Goal: Transaction & Acquisition: Purchase product/service

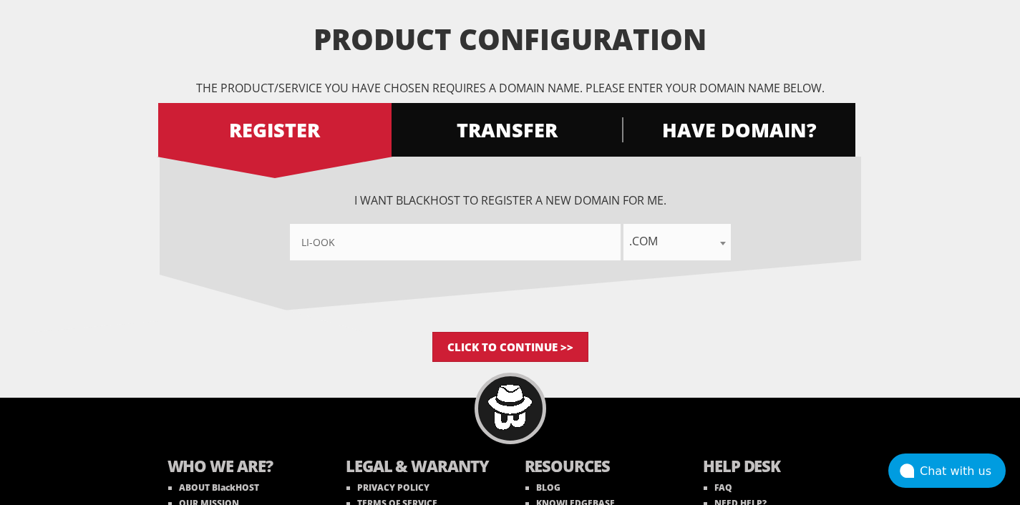
type input"] "Li-ook"
click at [681, 237] on span ".com" at bounding box center [676, 241] width 107 height 20
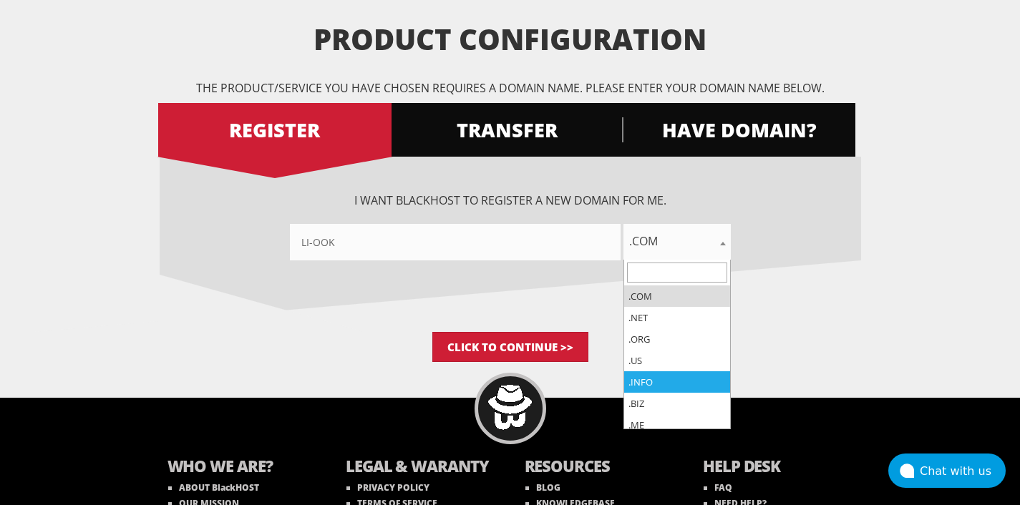
select select ".info"
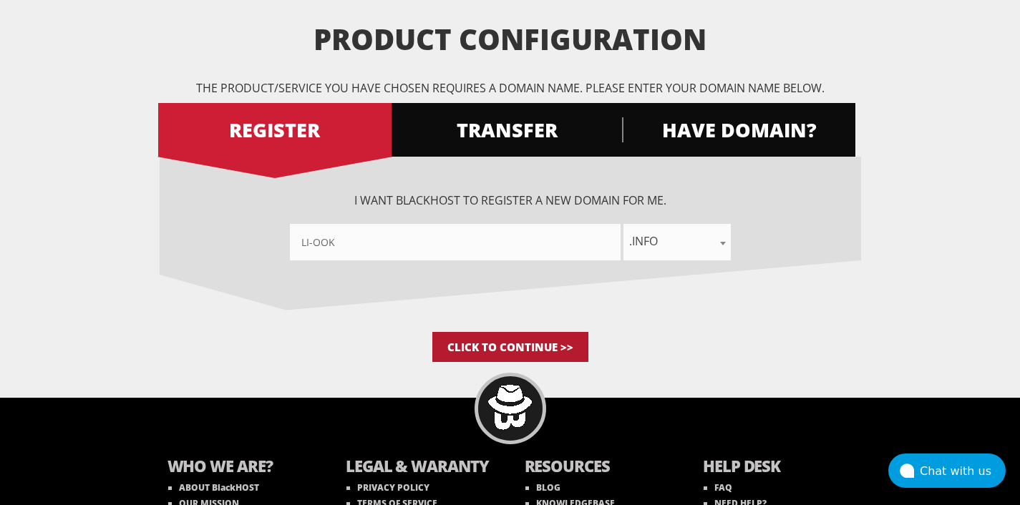
click at [503, 339] on input "Click to Continue >>" at bounding box center [510, 347] width 156 height 30
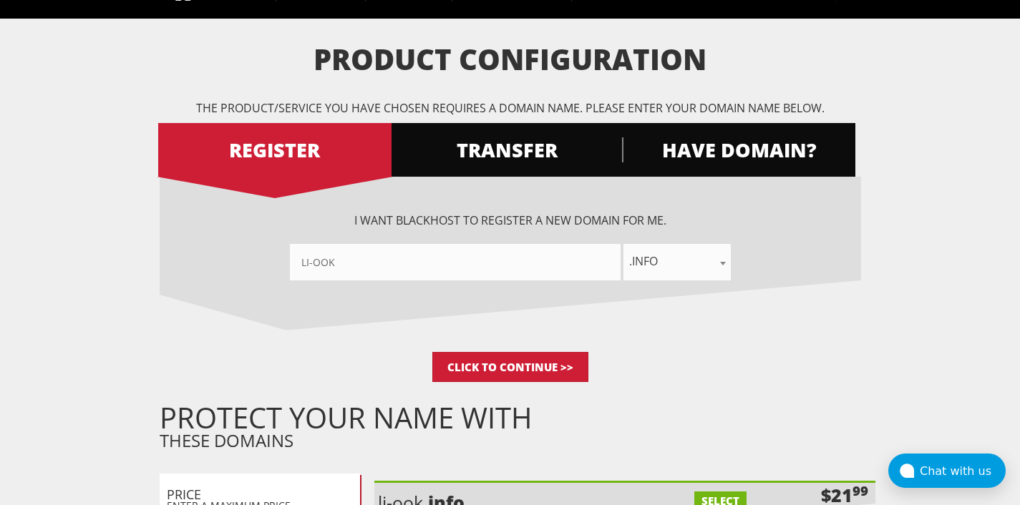
scroll to position [49, 0]
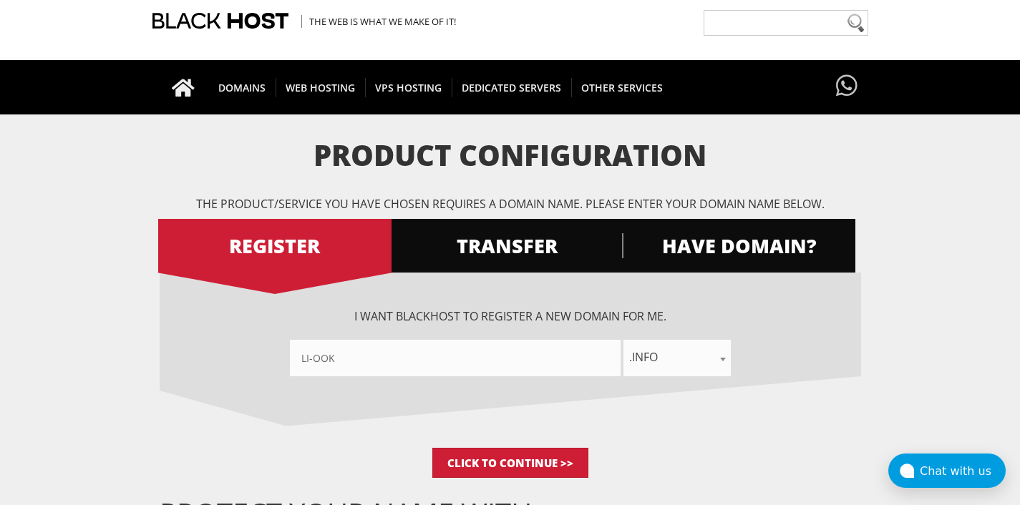
click at [686, 354] on span ".info" at bounding box center [676, 357] width 107 height 20
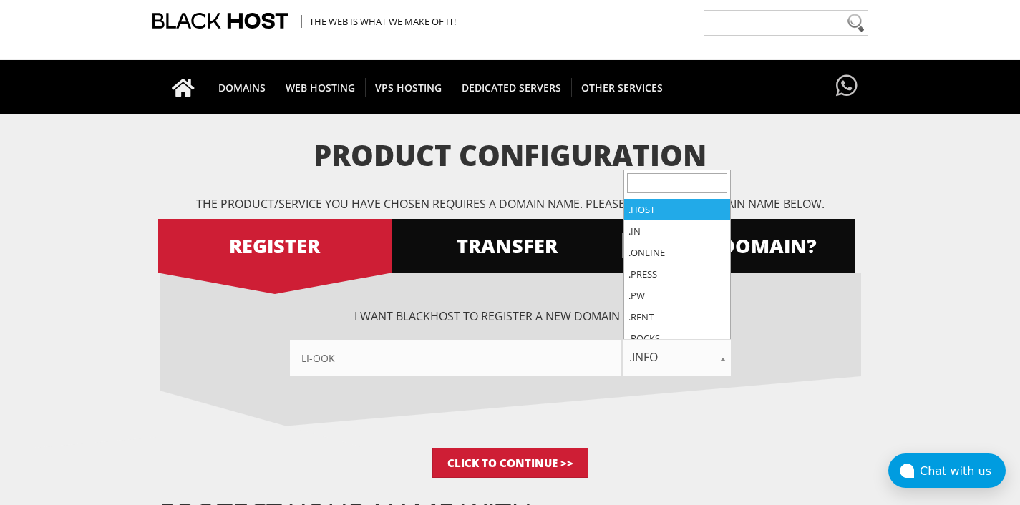
scroll to position [761, 0]
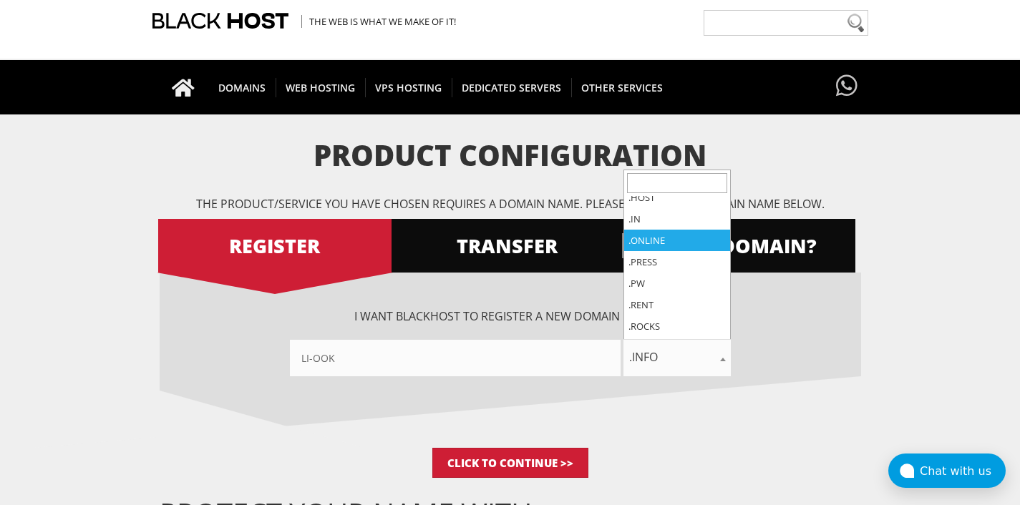
select select ".online"
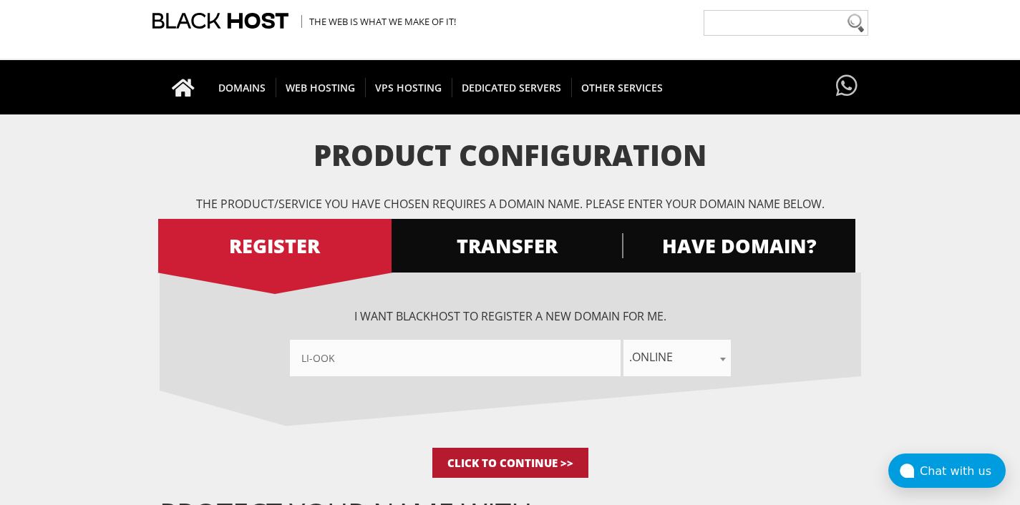
click at [524, 463] on input "Click to Continue >>" at bounding box center [510, 463] width 156 height 30
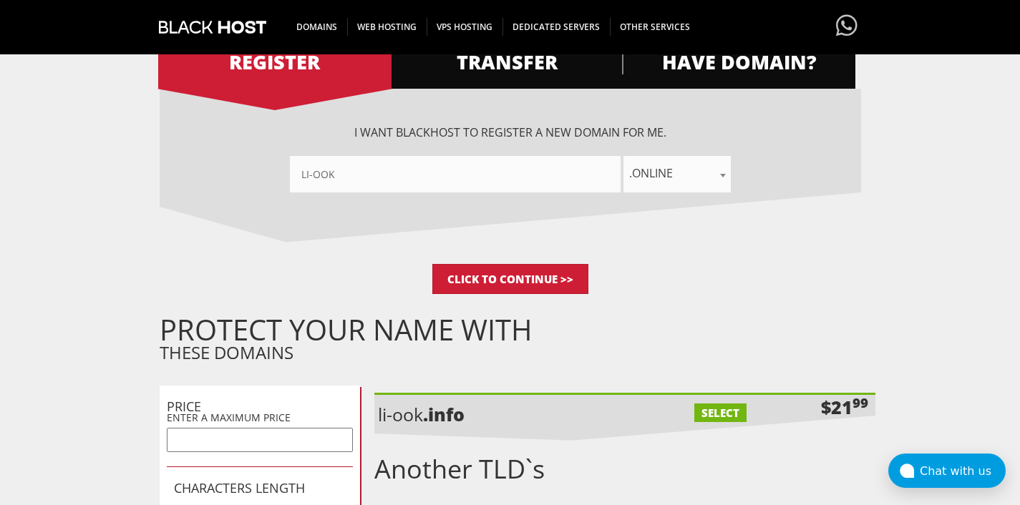
scroll to position [228, 0]
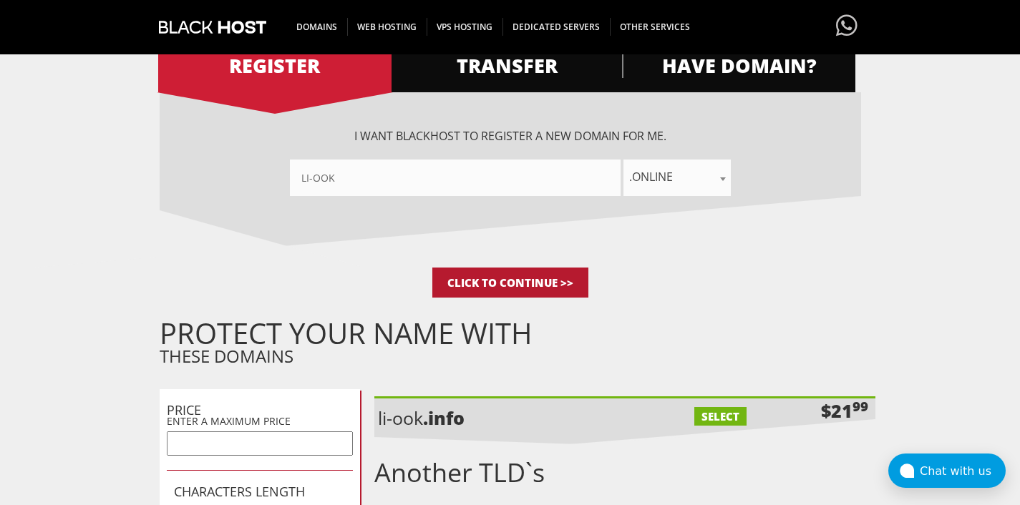
click at [530, 283] on input "Click to Continue >>" at bounding box center [510, 283] width 156 height 30
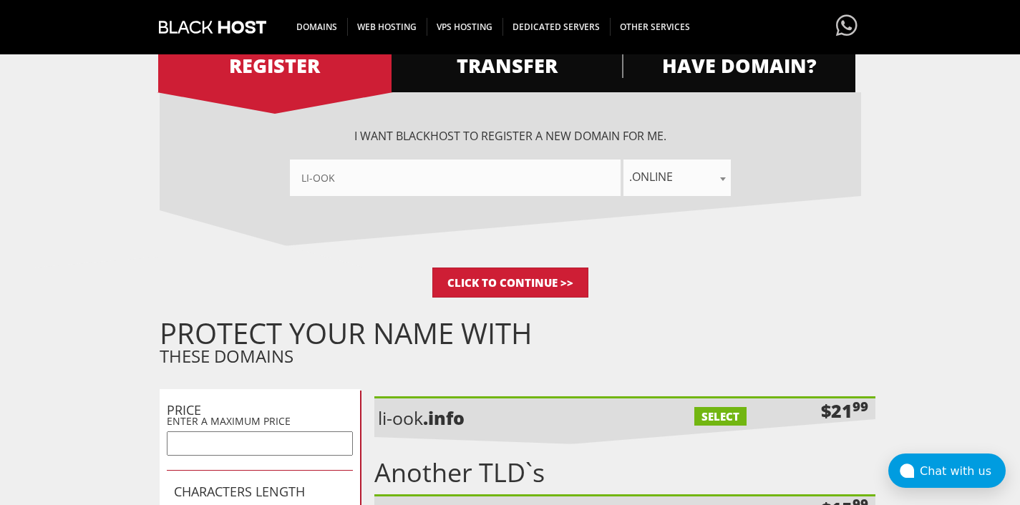
scroll to position [267, 0]
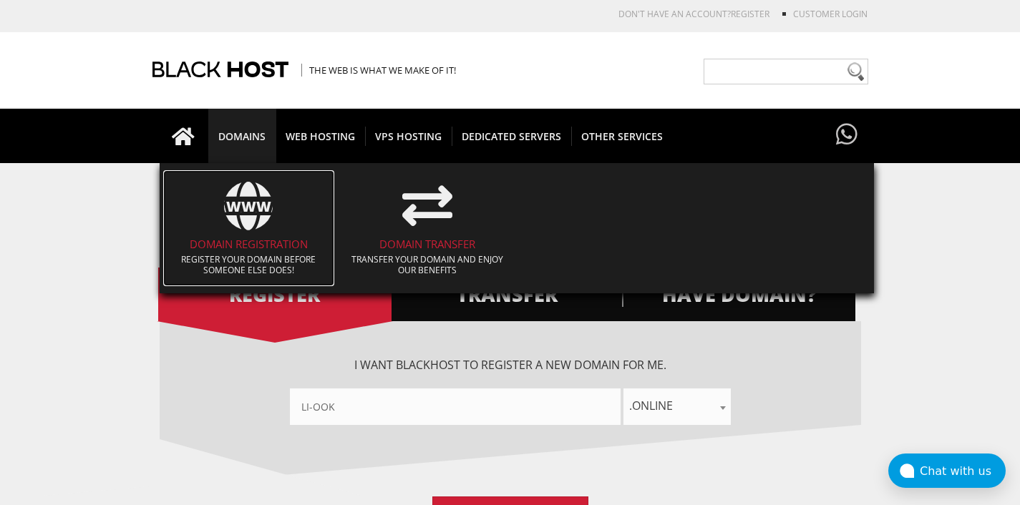
click at [245, 197] on b "WWW" at bounding box center [249, 197] width 179 height 33
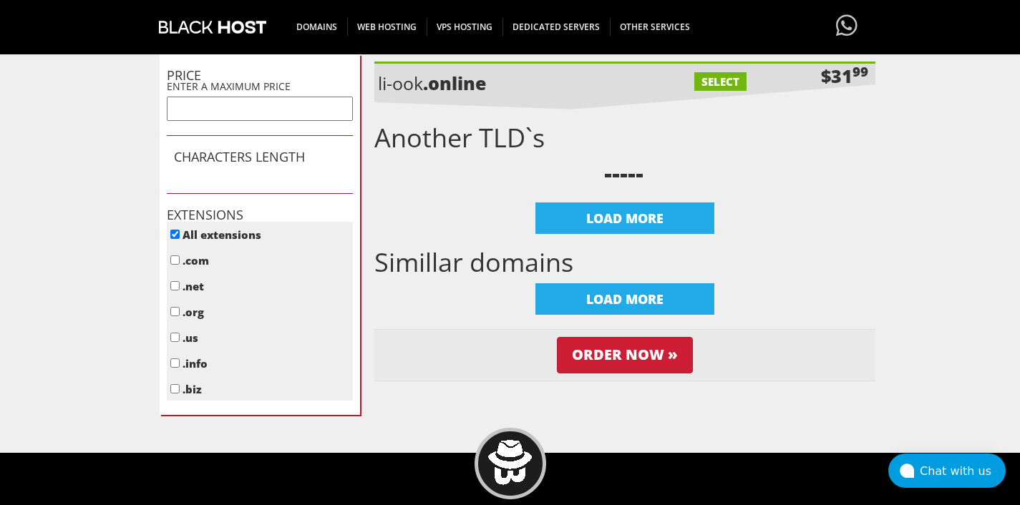
scroll to position [583, 0]
